Goal: Task Accomplishment & Management: Complete application form

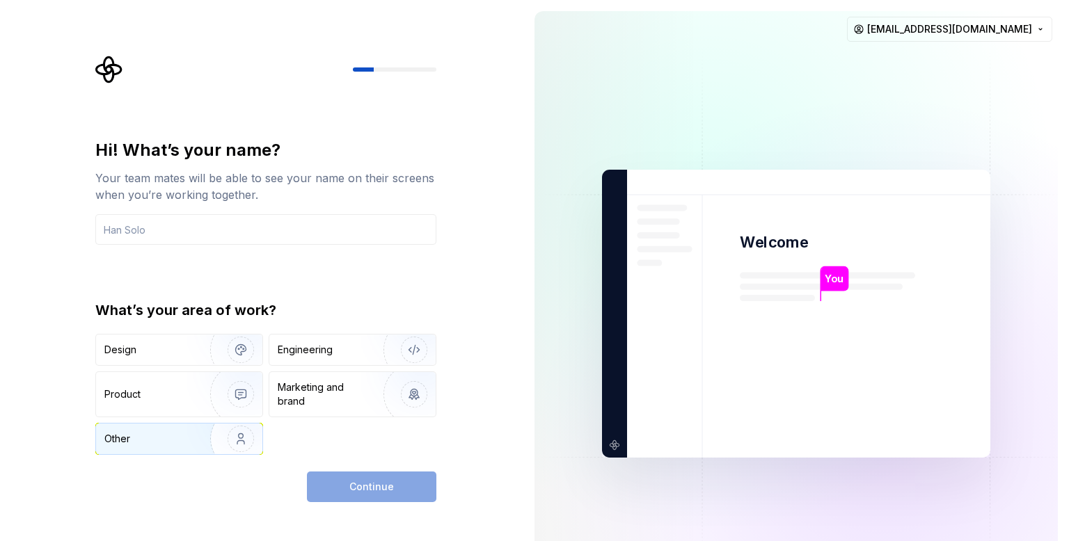
drag, startPoint x: 154, startPoint y: 443, endPoint x: 154, endPoint y: 434, distance: 8.4
click at [154, 444] on div "Other" at bounding box center [144, 439] width 81 height 14
click at [194, 230] on input "text" at bounding box center [265, 229] width 341 height 31
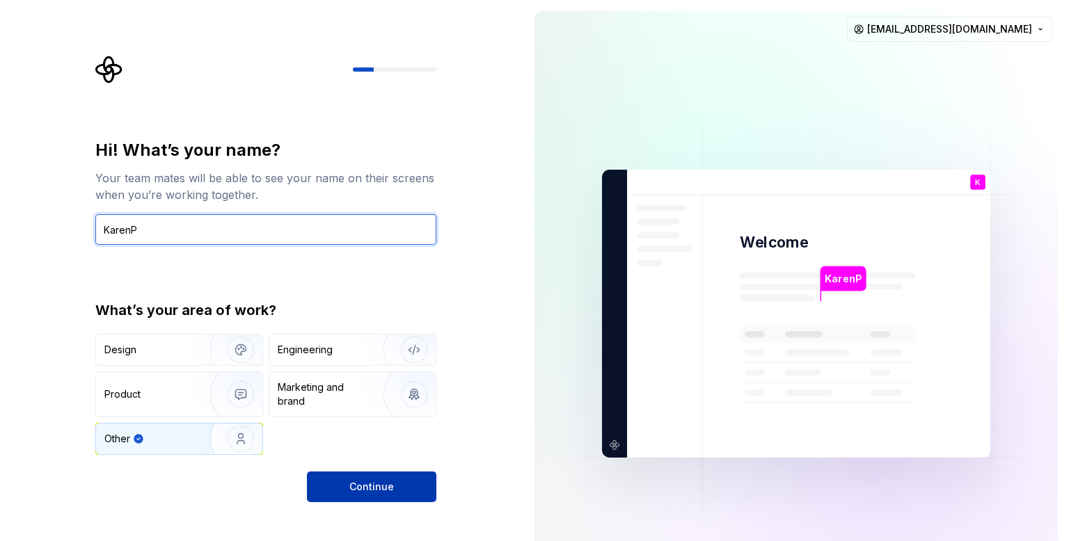
type input "KarenP"
click at [370, 493] on span "Continue" at bounding box center [371, 487] width 45 height 14
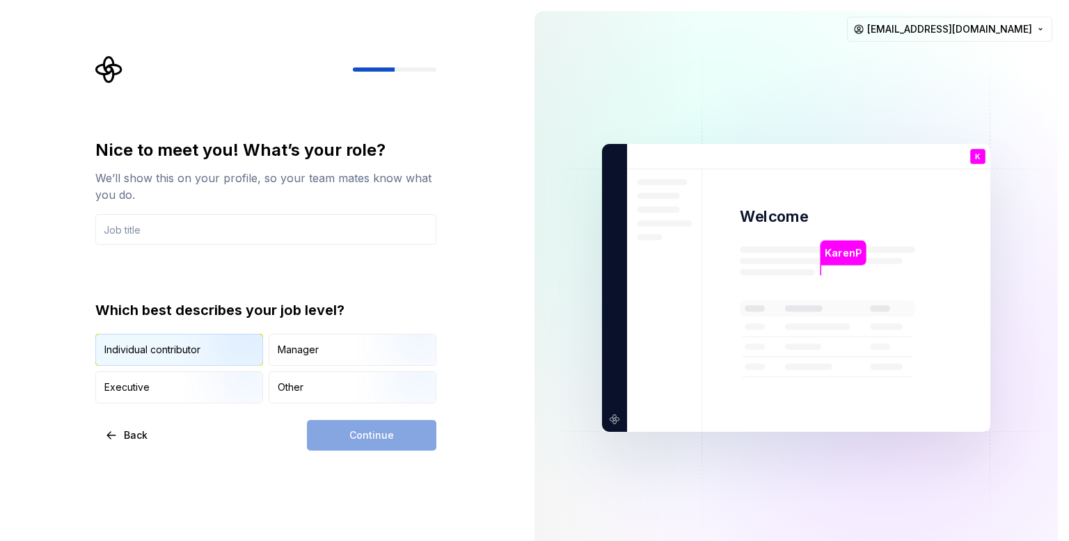
click at [152, 353] on div "Individual contributor" at bounding box center [152, 350] width 96 height 14
click at [362, 436] on div "Continue" at bounding box center [371, 435] width 129 height 31
click at [175, 233] on input "text" at bounding box center [265, 229] width 341 height 31
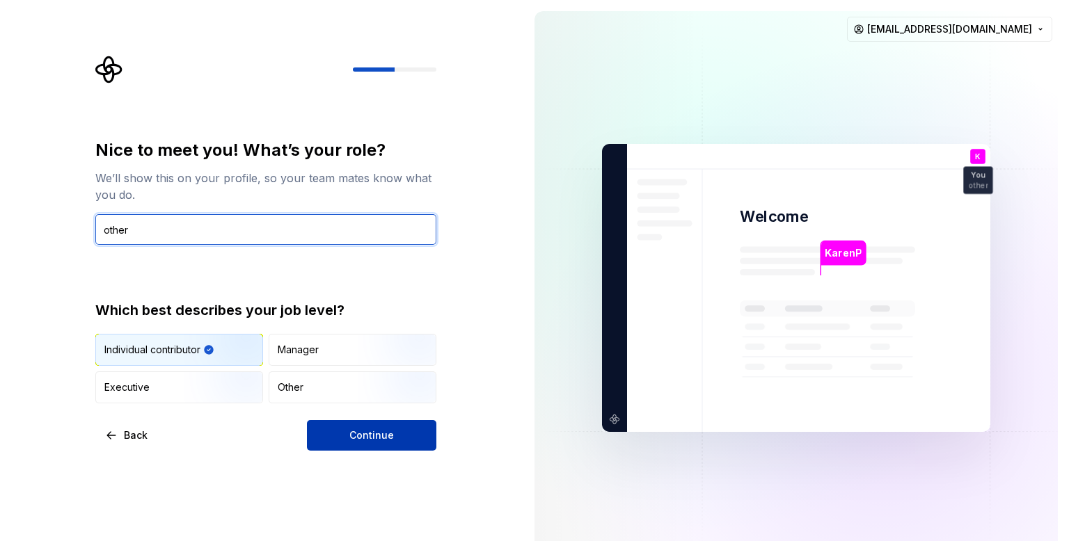
type input "other"
click at [406, 437] on button "Continue" at bounding box center [371, 435] width 129 height 31
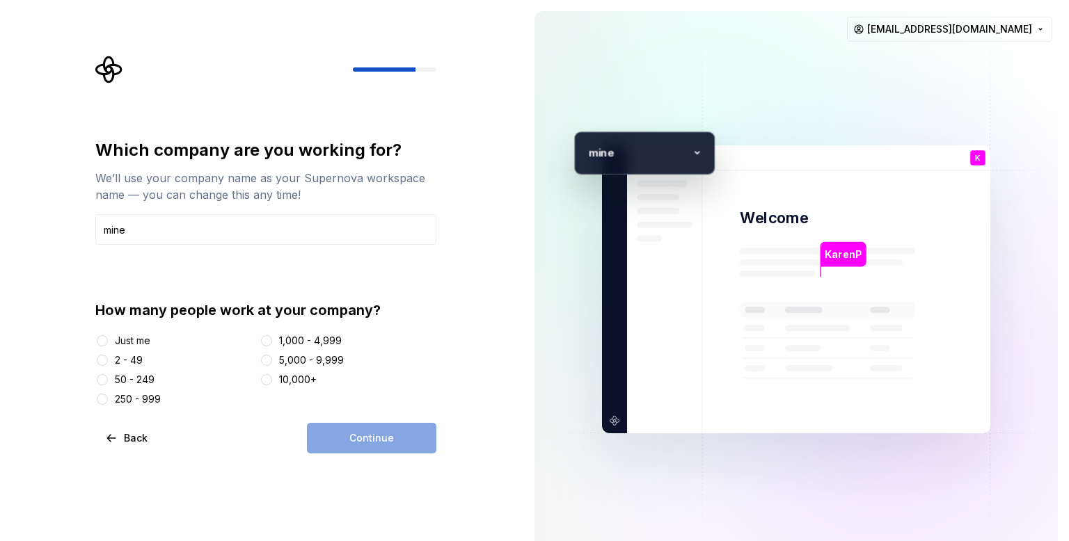
type input "mine"
click at [100, 341] on button "Just me" at bounding box center [102, 340] width 11 height 11
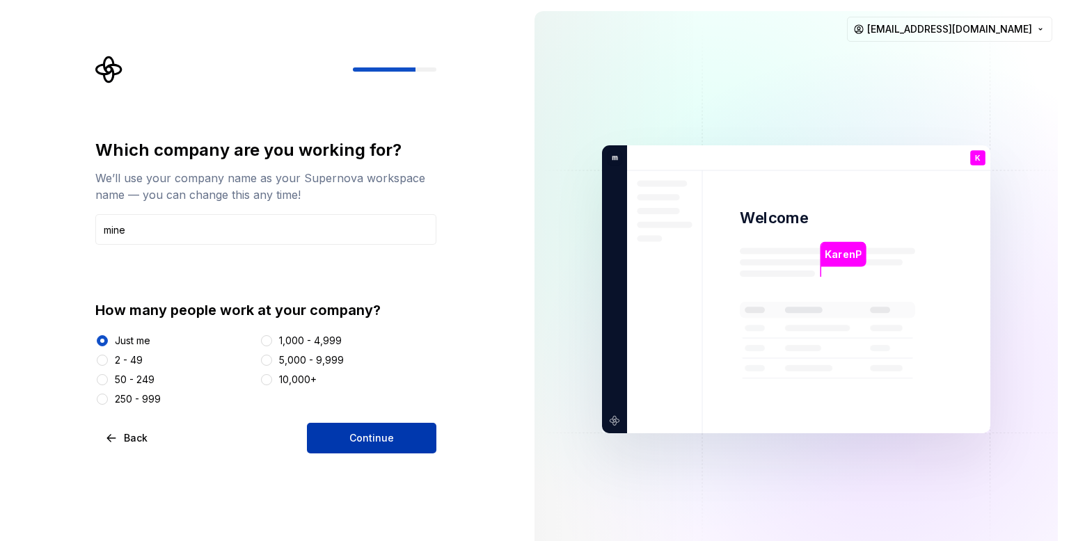
click at [372, 446] on button "Continue" at bounding box center [371, 438] width 129 height 31
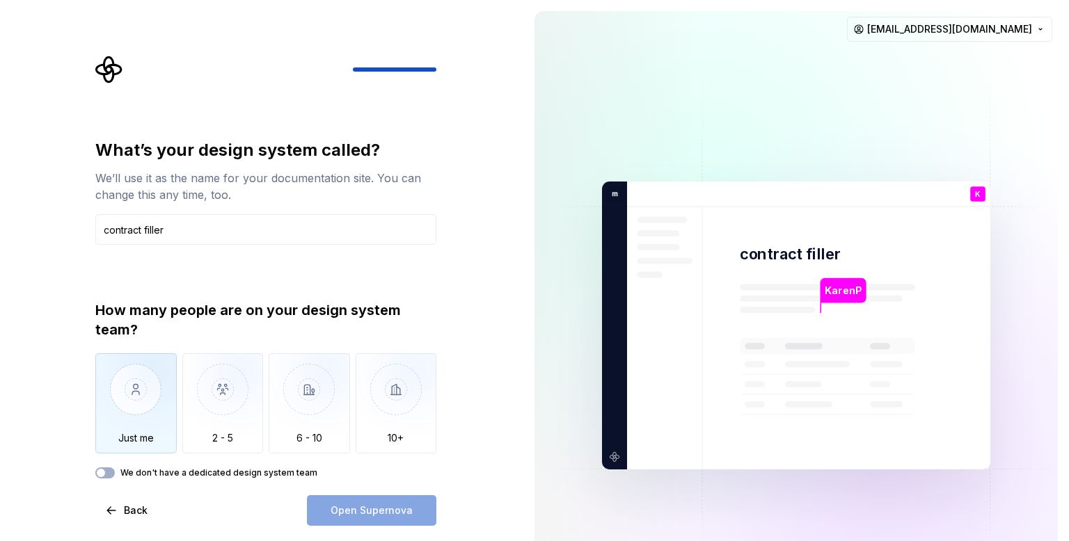
type input "contract filler"
click at [132, 399] on img "button" at bounding box center [135, 400] width 81 height 93
click at [362, 514] on span "Open Supernova" at bounding box center [372, 511] width 82 height 14
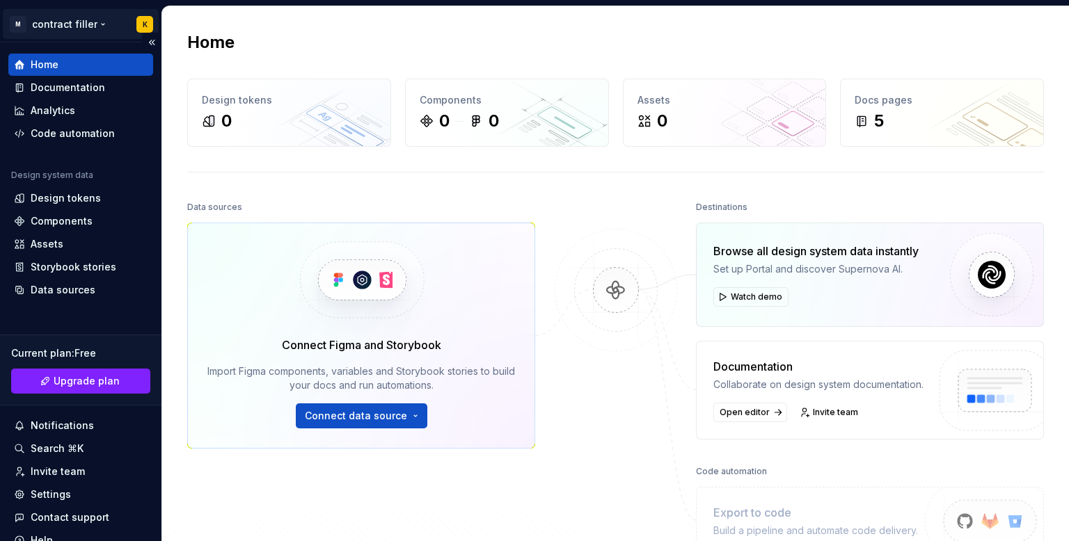
click at [53, 23] on html "M contract filler K Home Documentation Analytics Code automation Design system …" at bounding box center [534, 270] width 1069 height 541
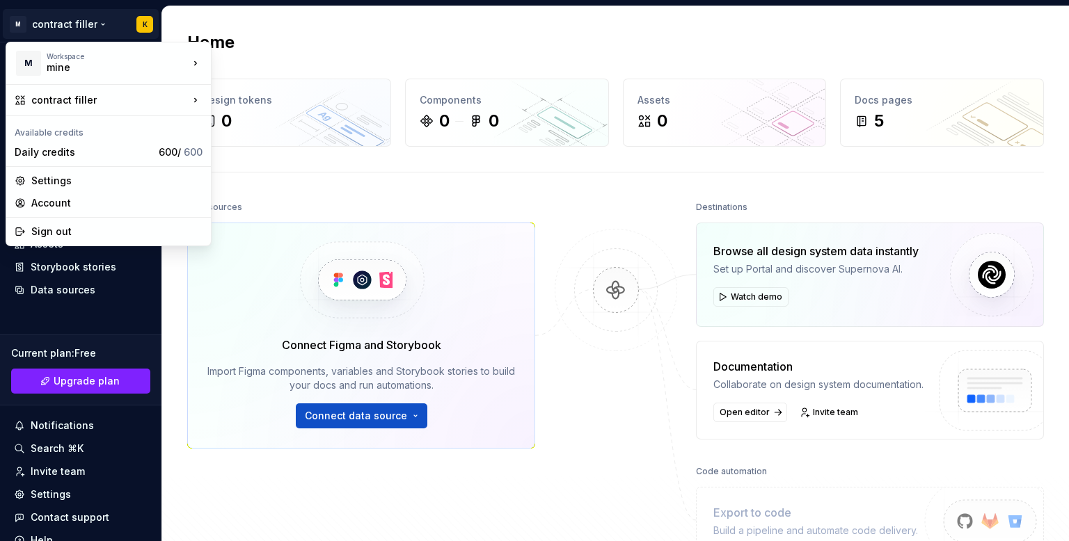
click at [368, 199] on html "M contract filler K Home Documentation Analytics Code automation Design system …" at bounding box center [534, 270] width 1069 height 541
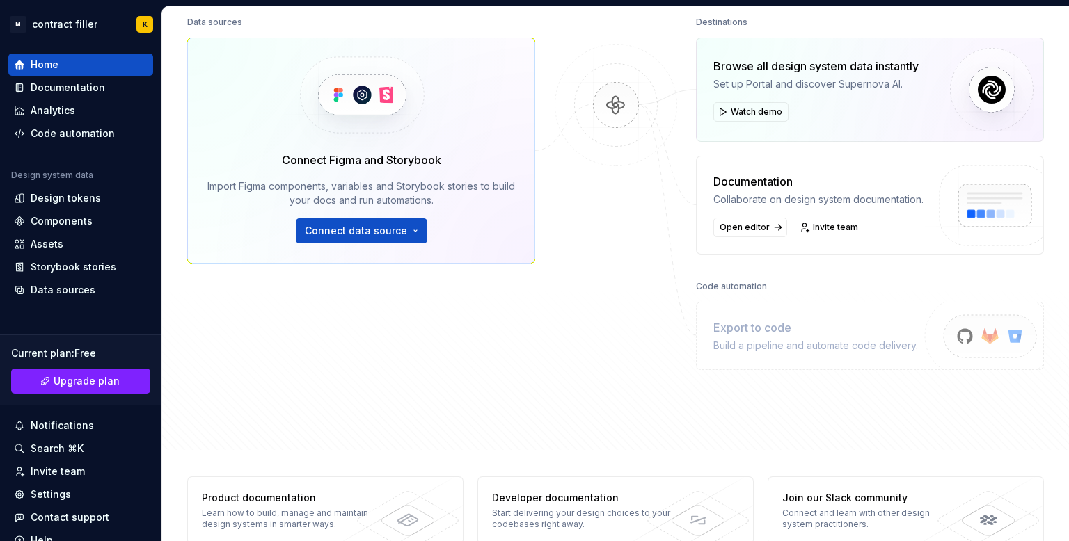
scroll to position [212, 0]
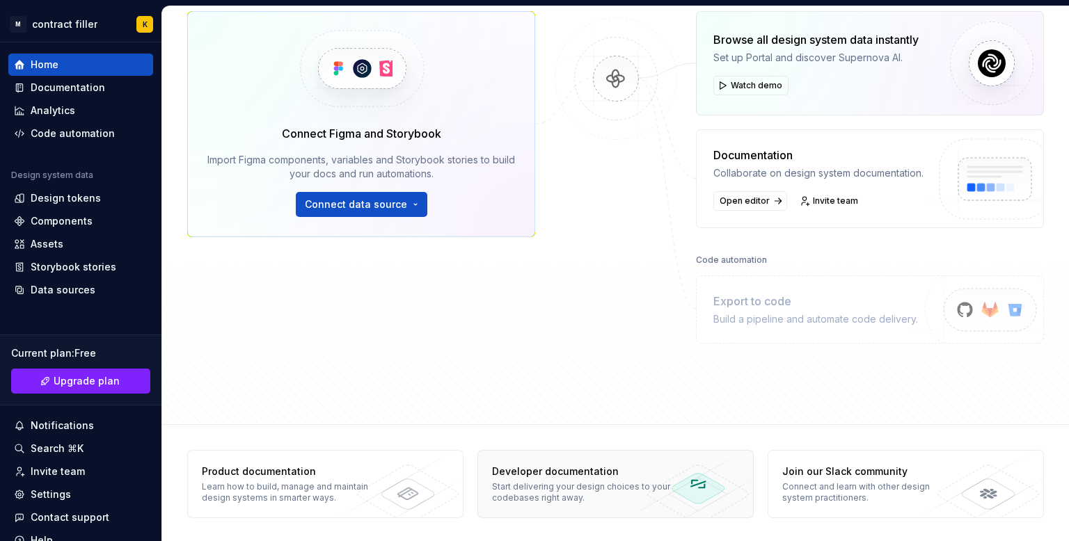
click at [567, 491] on div "Start delivering your design choices to your codebases right away." at bounding box center [581, 493] width 178 height 22
